Goal: Transaction & Acquisition: Download file/media

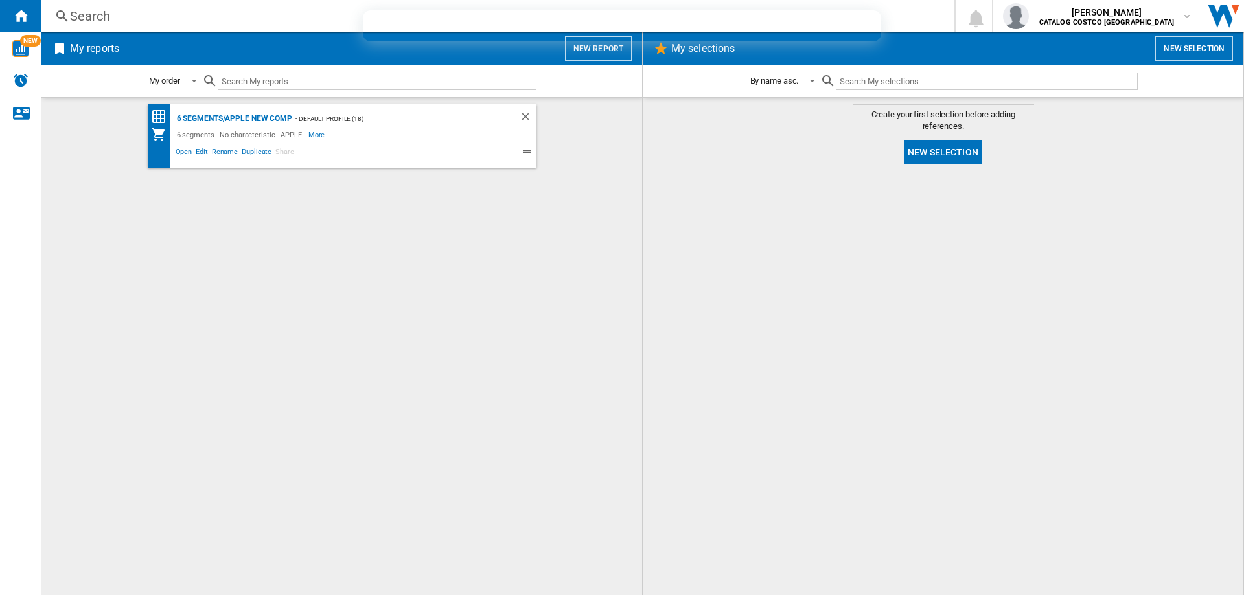
click at [244, 120] on div "6 segments/APPLE new comp" at bounding box center [233, 119] width 119 height 16
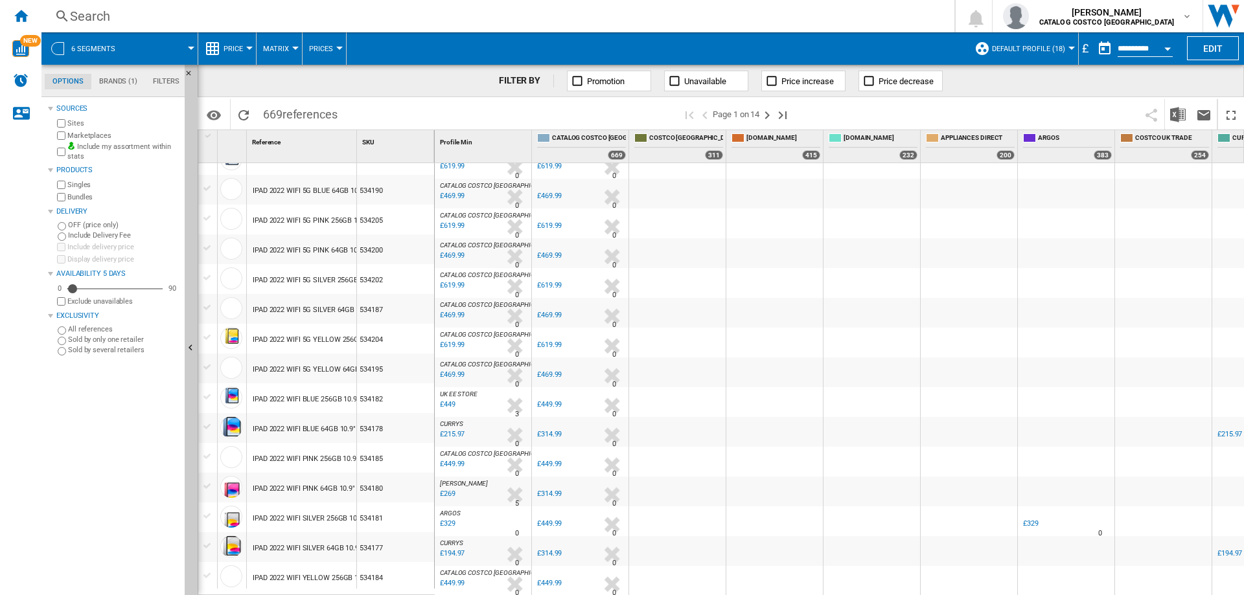
scroll to position [1080, 0]
click at [780, 116] on ng-md-icon "Last page" at bounding box center [783, 116] width 16 height 16
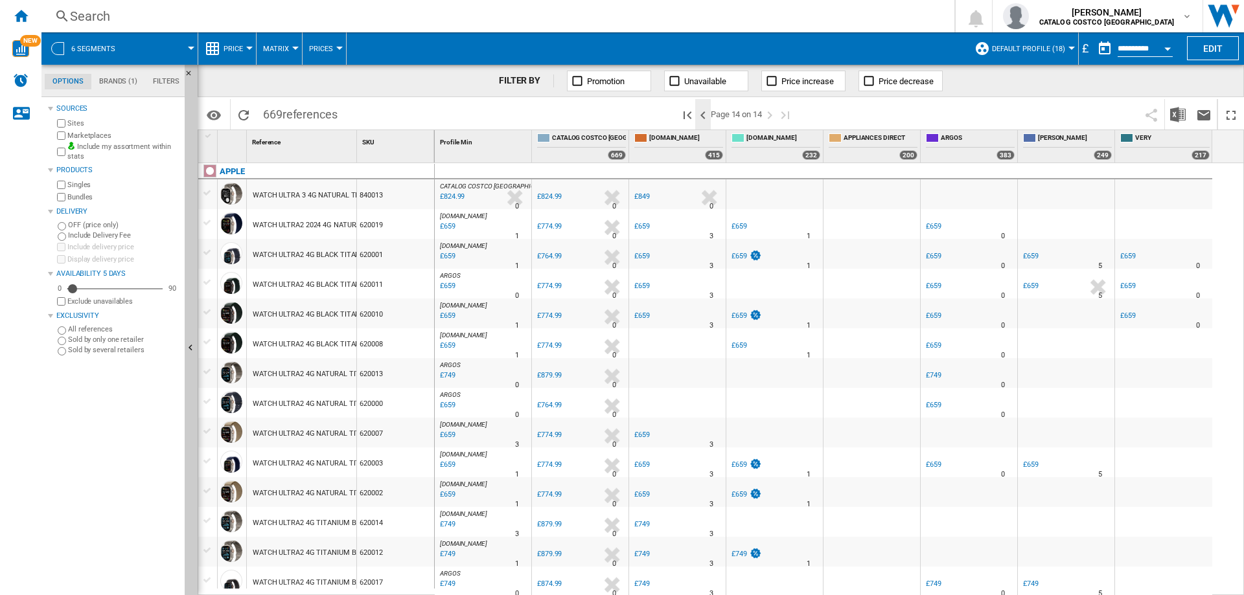
click at [695, 116] on ng-md-icon ">Previous page" at bounding box center [703, 116] width 16 height 16
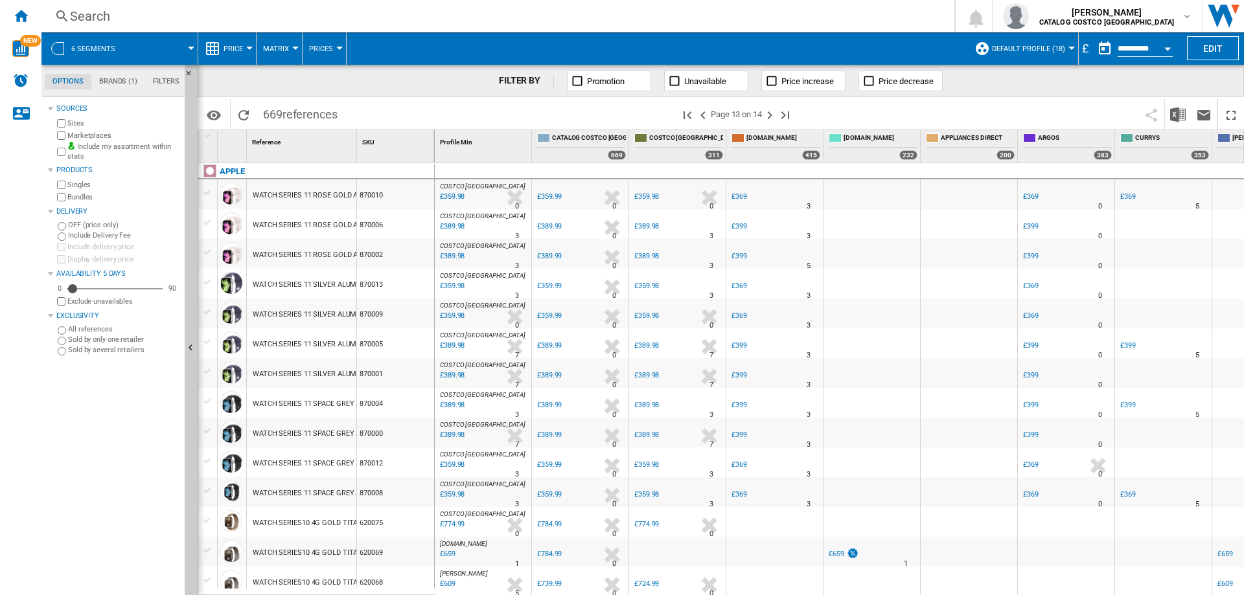
scroll to position [583, 0]
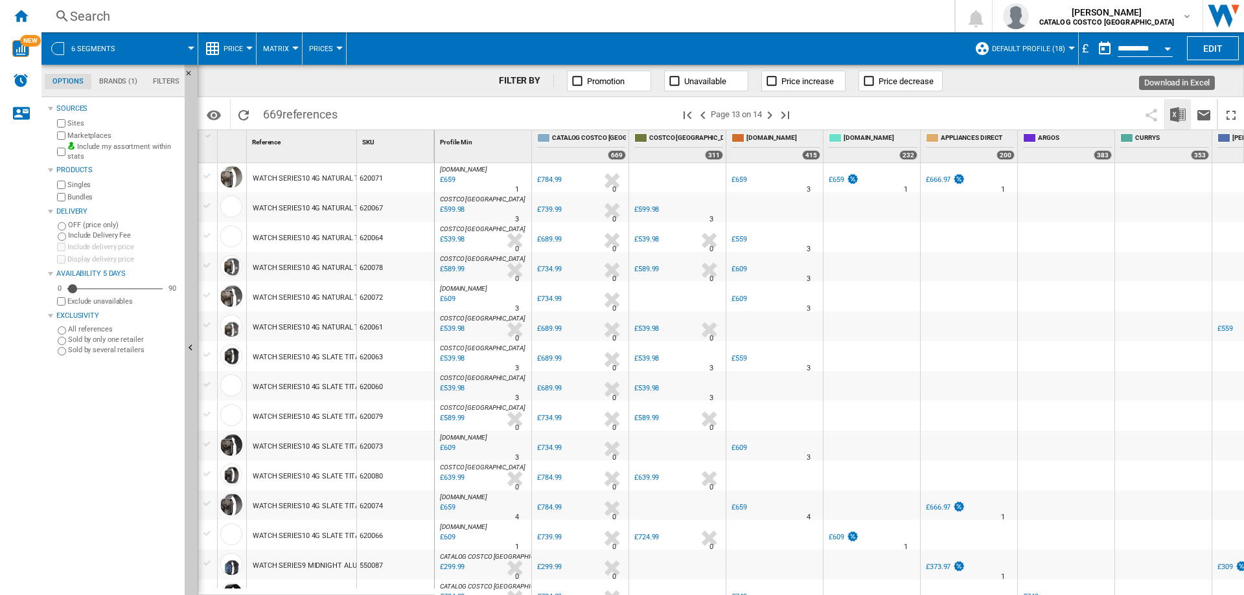
click at [1180, 111] on img "Download in Excel" at bounding box center [1178, 115] width 16 height 16
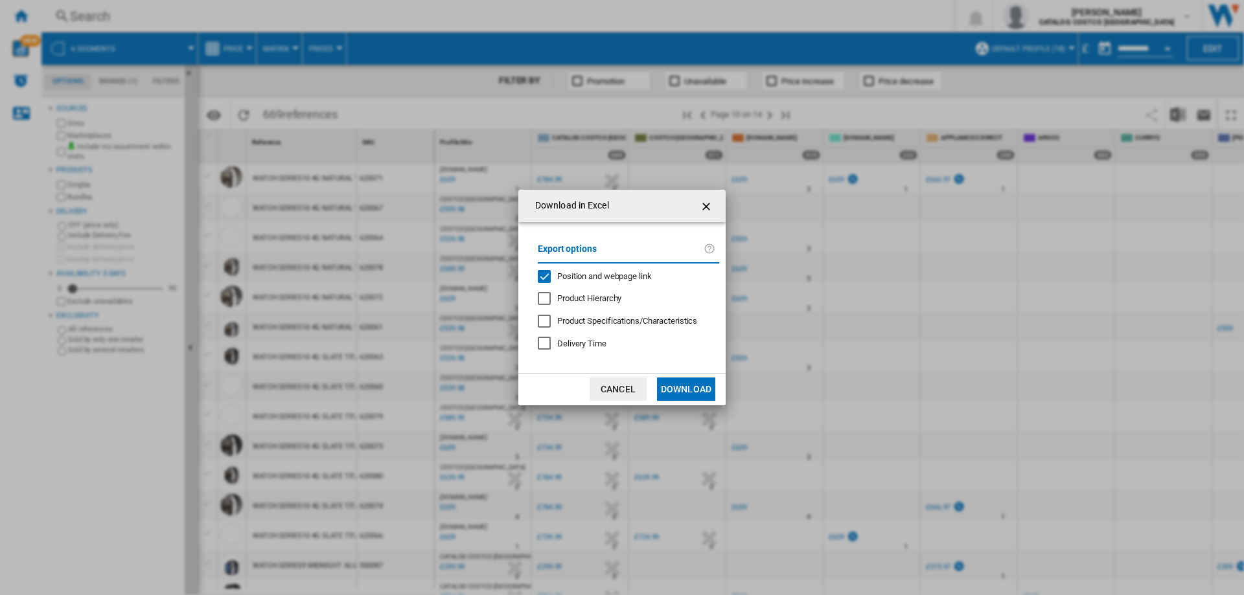
click at [696, 382] on button "Download" at bounding box center [686, 389] width 58 height 23
